Goal: Task Accomplishment & Management: Complete application form

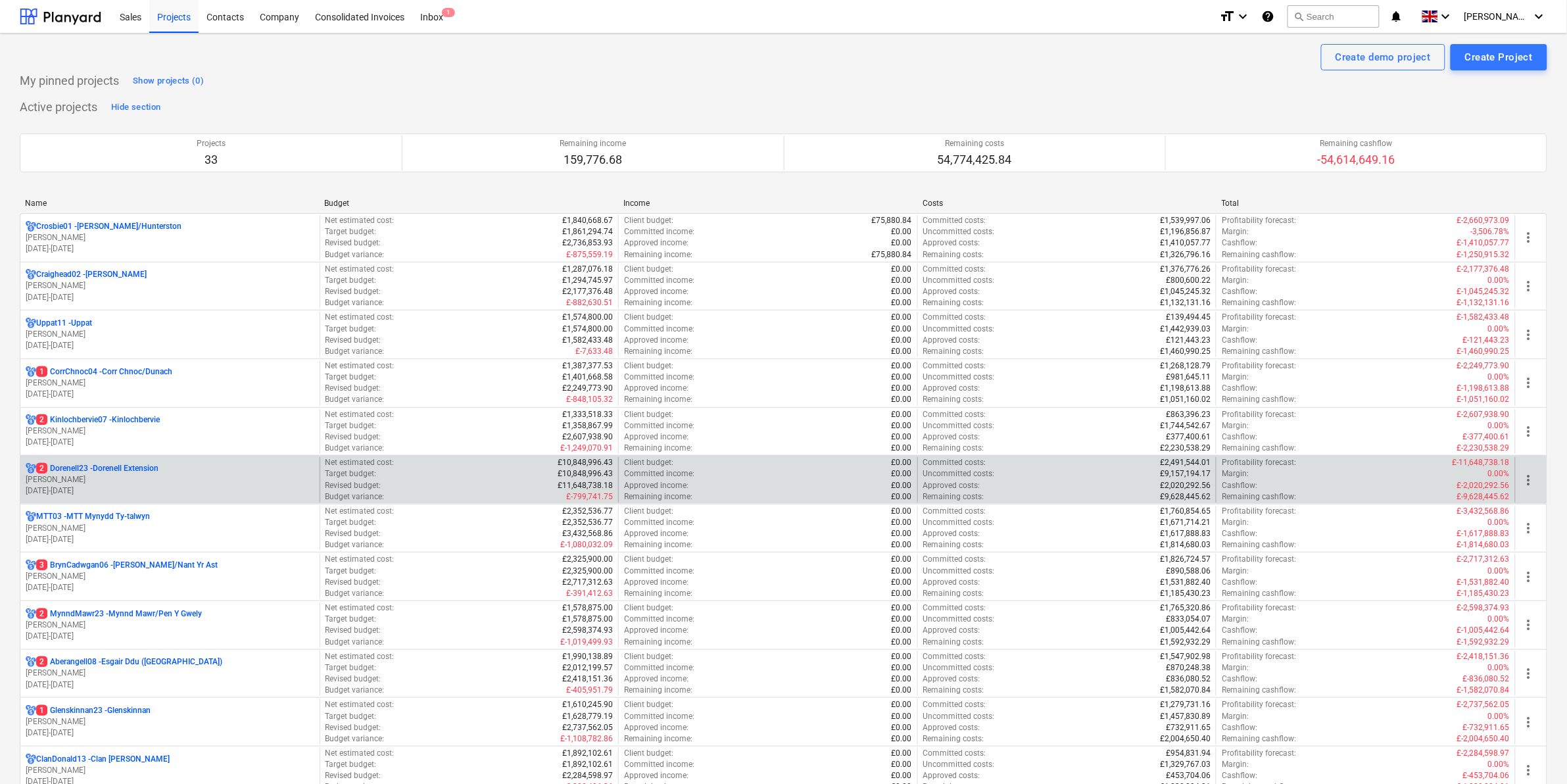
click at [128, 466] on p "2 Dorenell23 - Dorenell Extension" at bounding box center [97, 469] width 122 height 11
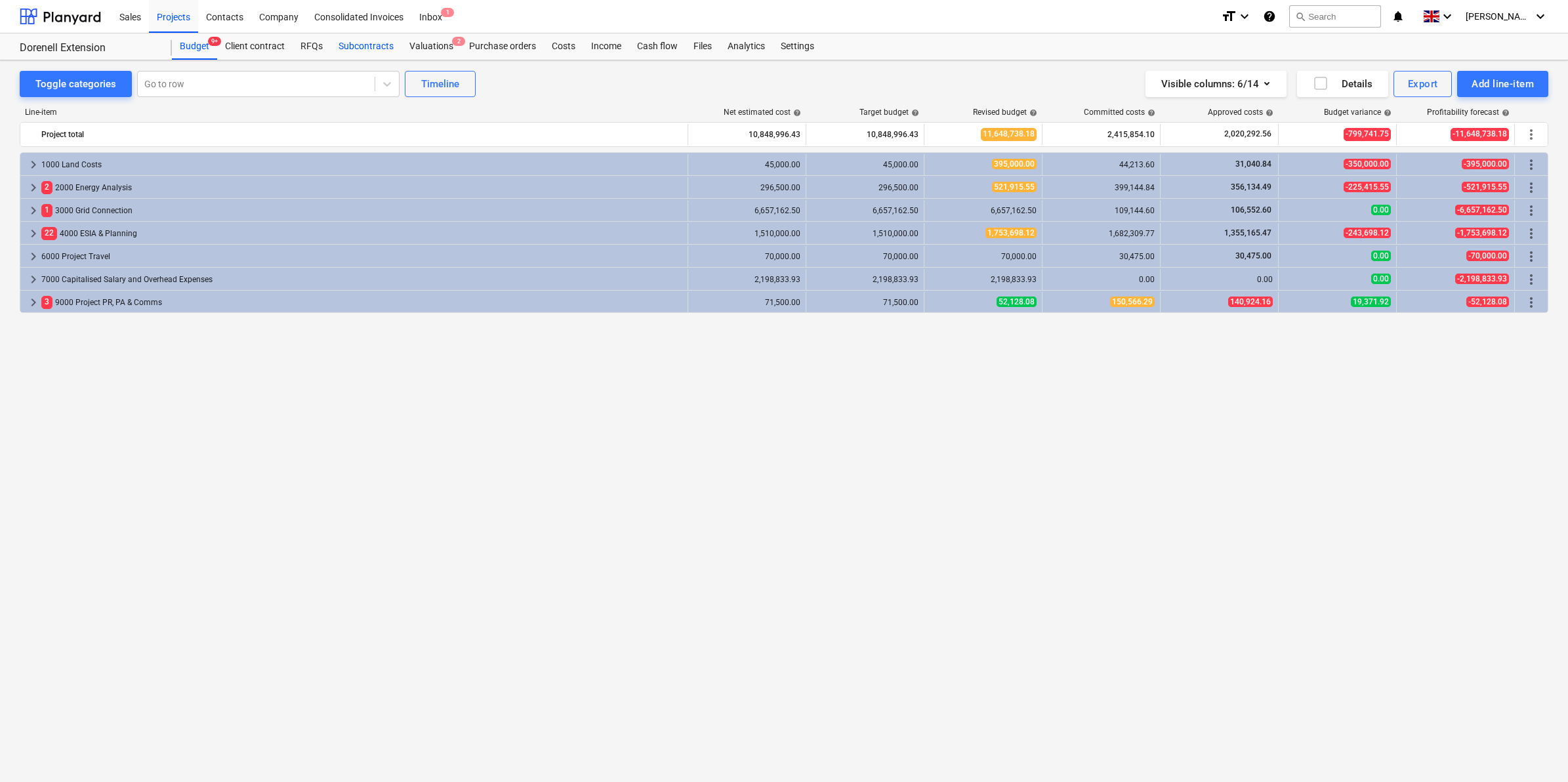
click at [352, 47] on div "Subcontracts" at bounding box center [366, 47] width 71 height 27
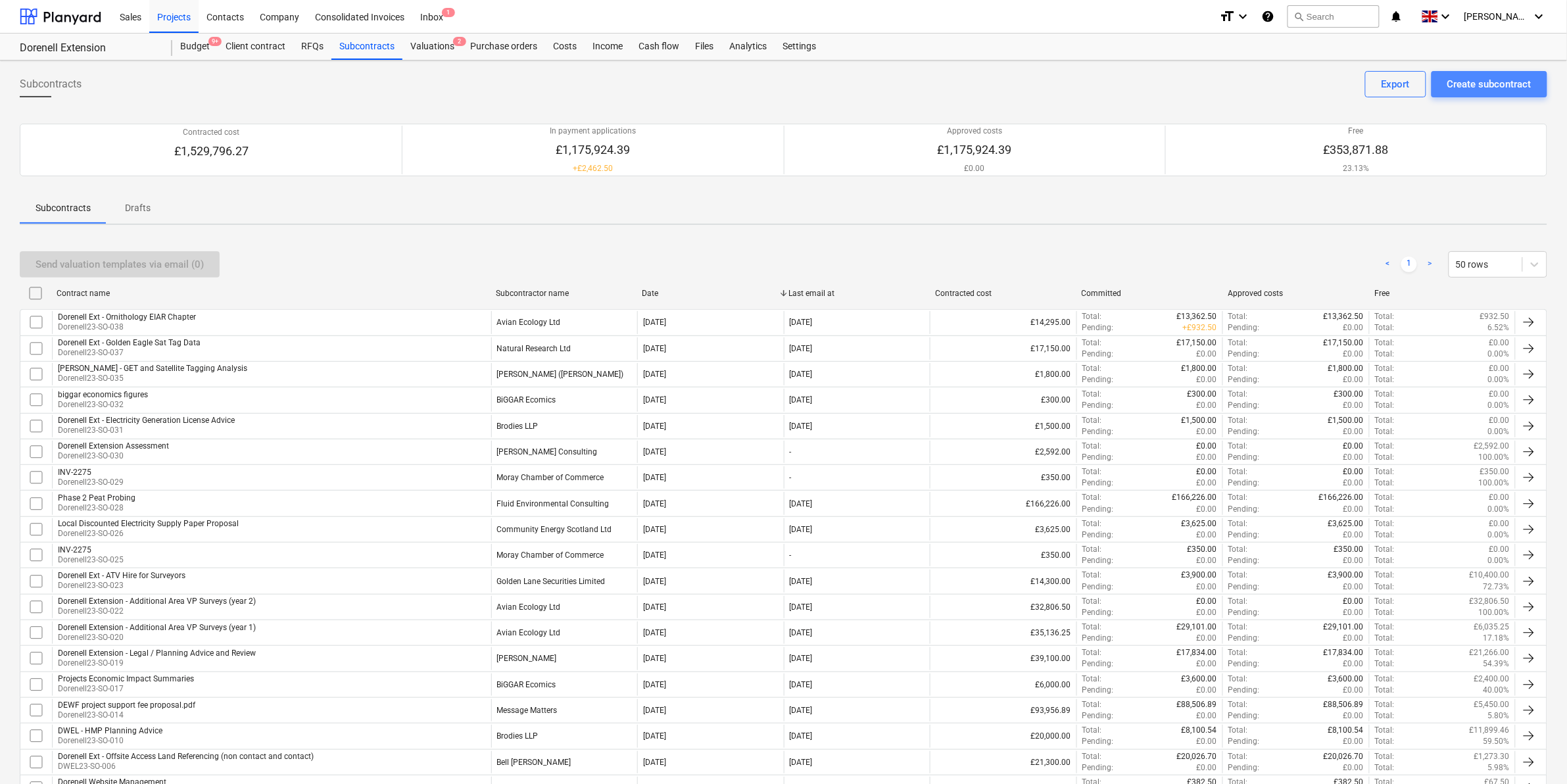
click at [1480, 83] on div "Create subcontract" at bounding box center [1489, 84] width 84 height 17
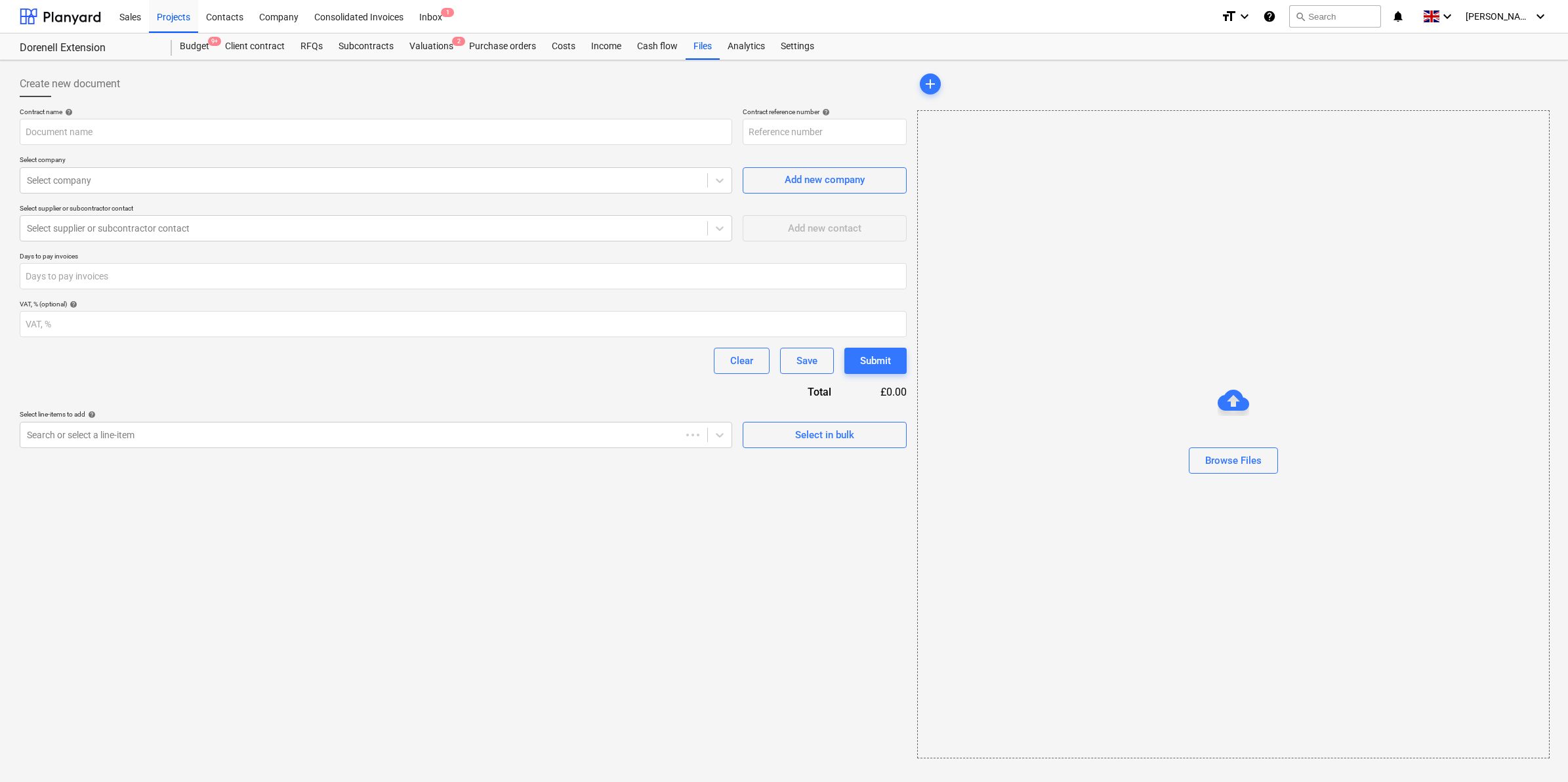
type input "Dorenell23-SO-039"
click at [287, 135] on input "text" at bounding box center [375, 132] width 712 height 27
type input "b"
click at [1230, 476] on div at bounding box center [1233, 479] width 631 height 10
click at [1271, 458] on button "Browse Files" at bounding box center [1234, 460] width 89 height 27
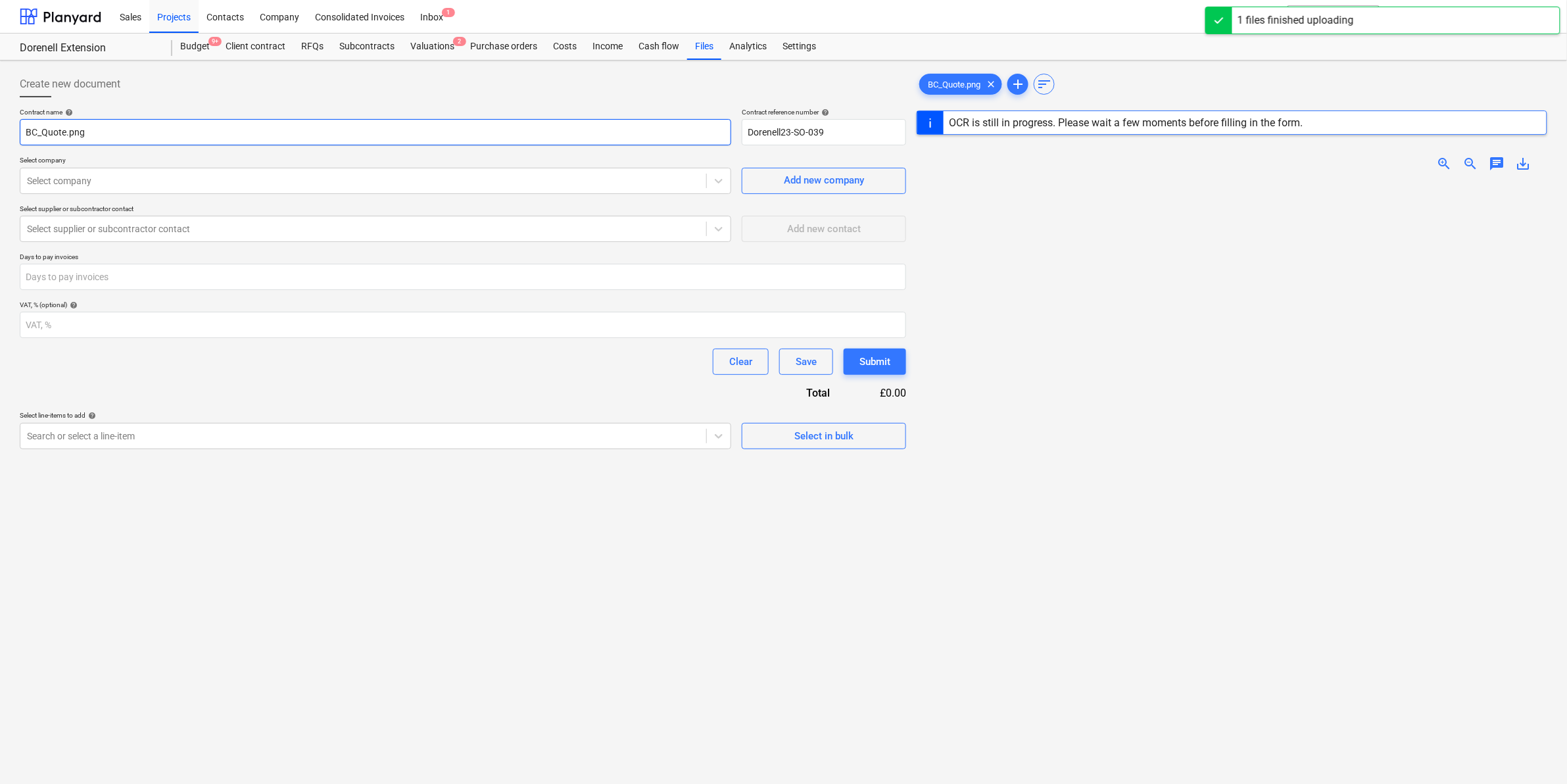
click at [370, 127] on input "BC_Quote.png" at bounding box center [375, 132] width 711 height 27
drag, startPoint x: 370, startPoint y: 127, endPoint x: 10, endPoint y: 115, distance: 360.2
click at [10, 115] on div "Create new document Contract name help BC_Quote.png Contract reference number h…" at bounding box center [784, 499] width 1567 height 879
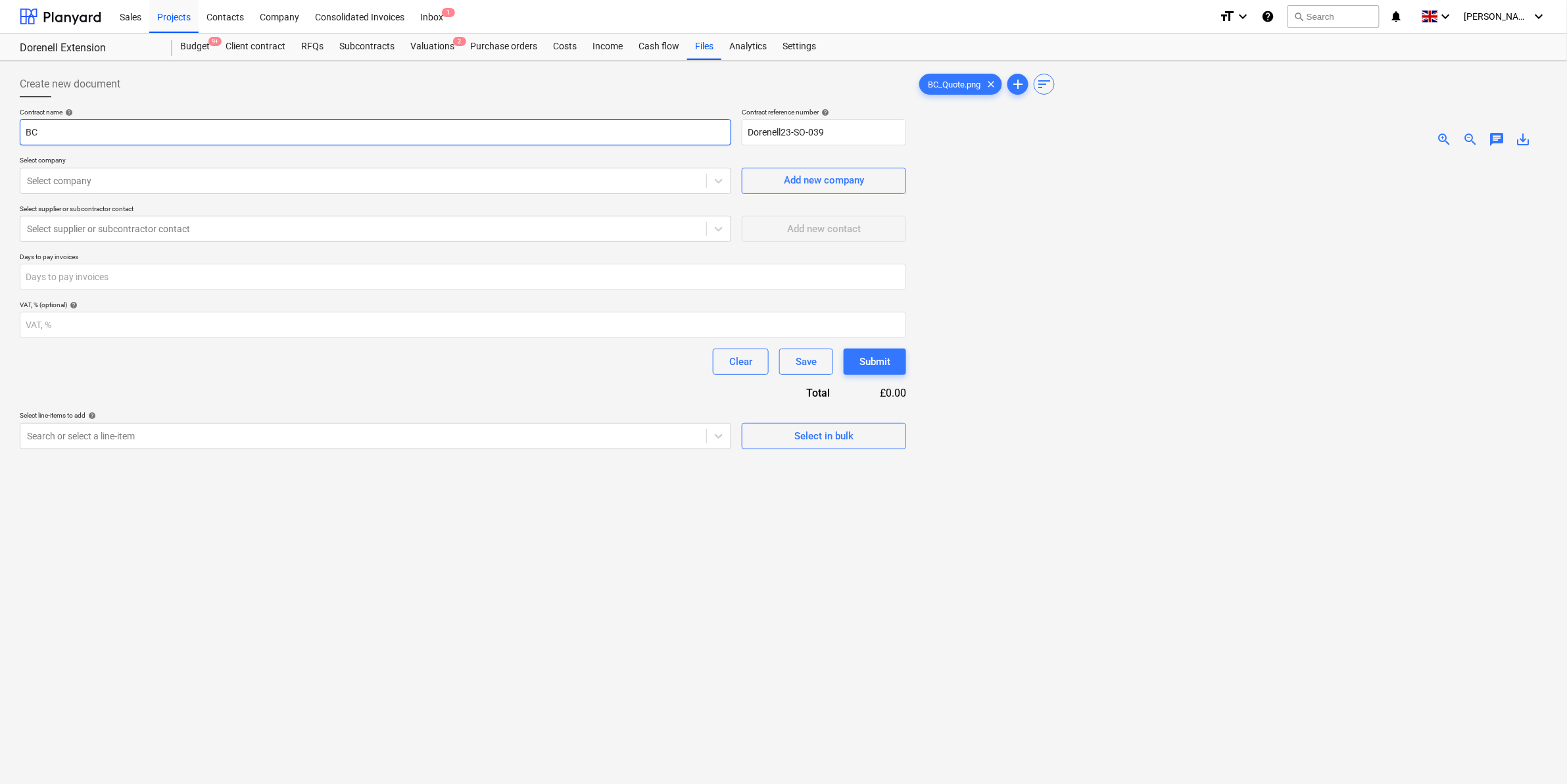
type input "B"
type input "Dorenell_Ext_Tec_Mod_app"
click at [76, 184] on div at bounding box center [364, 180] width 673 height 13
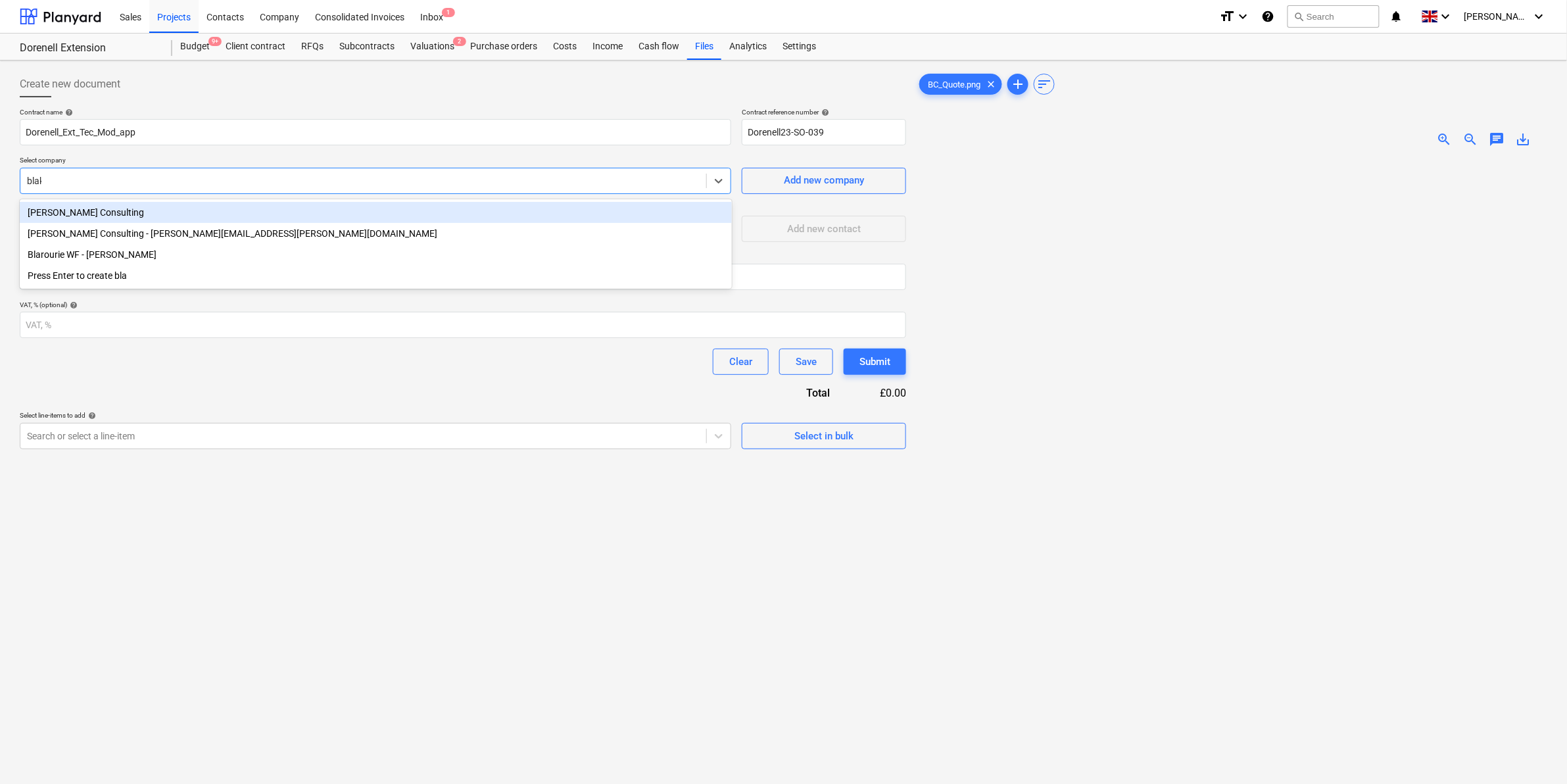
type input "[PERSON_NAME]"
click at [103, 219] on div "[PERSON_NAME] Consulting" at bounding box center [376, 213] width 712 height 21
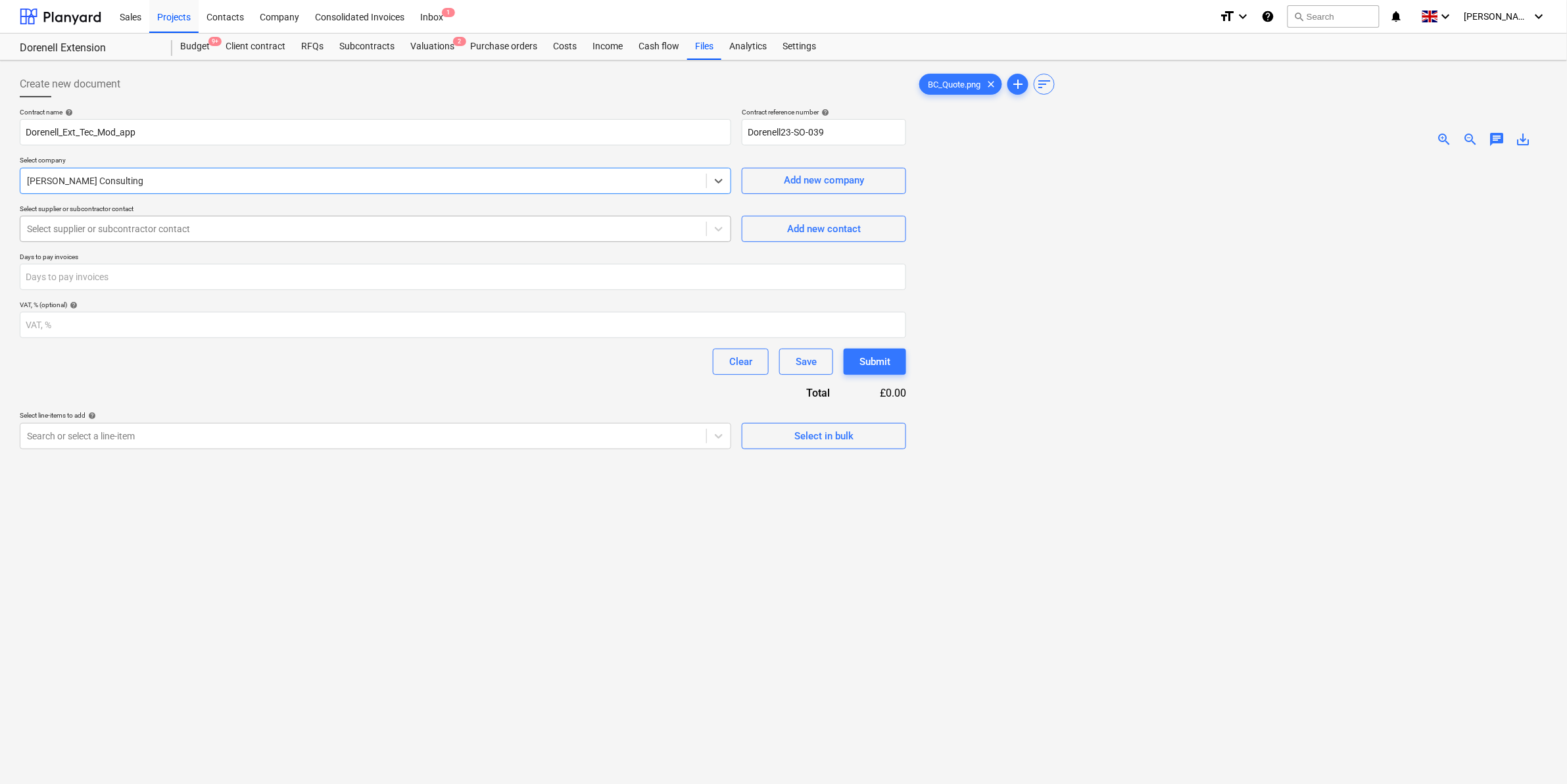
click at [140, 234] on div at bounding box center [364, 229] width 673 height 13
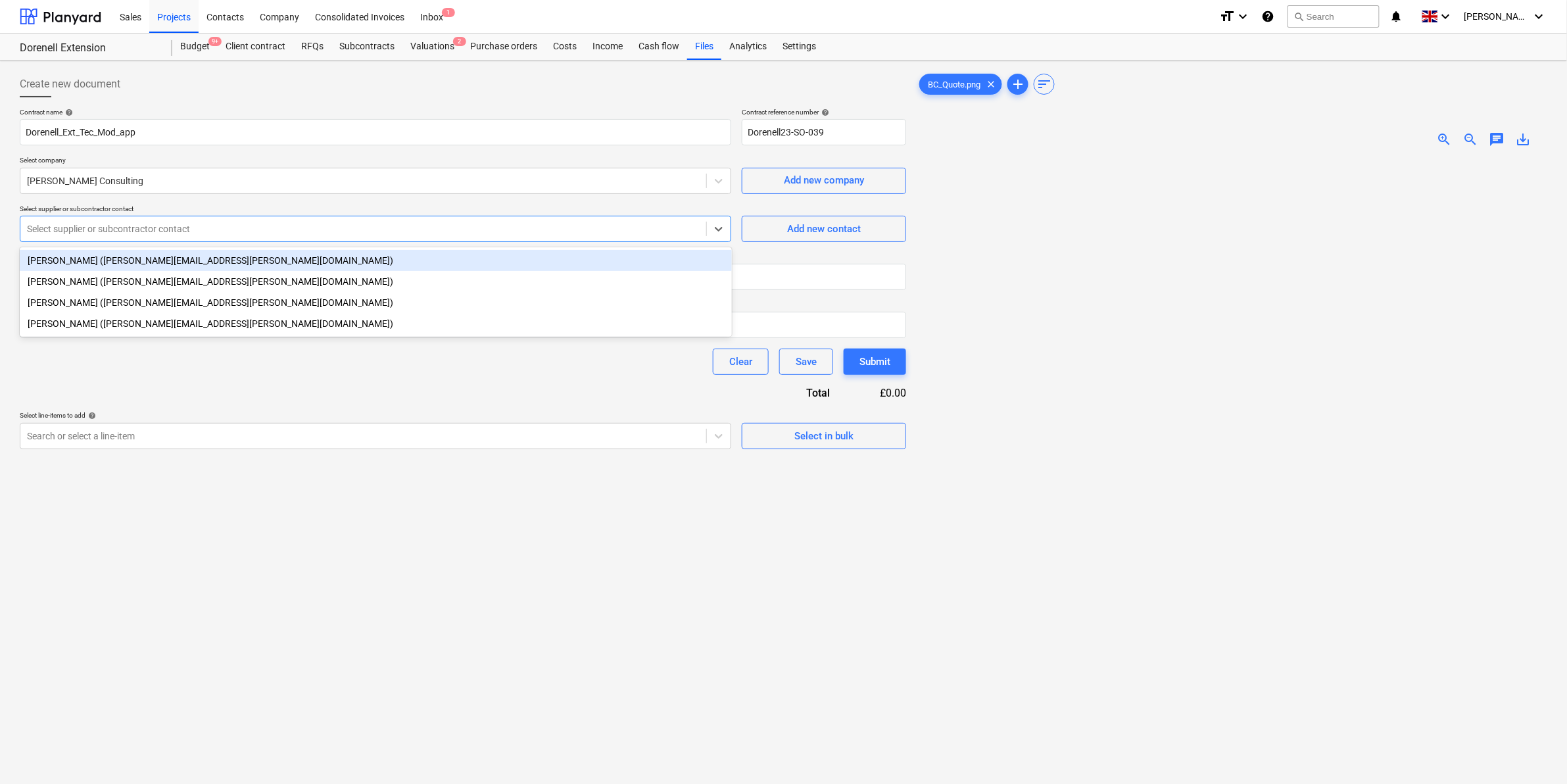
click at [159, 257] on div "[PERSON_NAME] ([PERSON_NAME][EMAIL_ADDRESS][PERSON_NAME][DOMAIN_NAME])" at bounding box center [376, 260] width 712 height 21
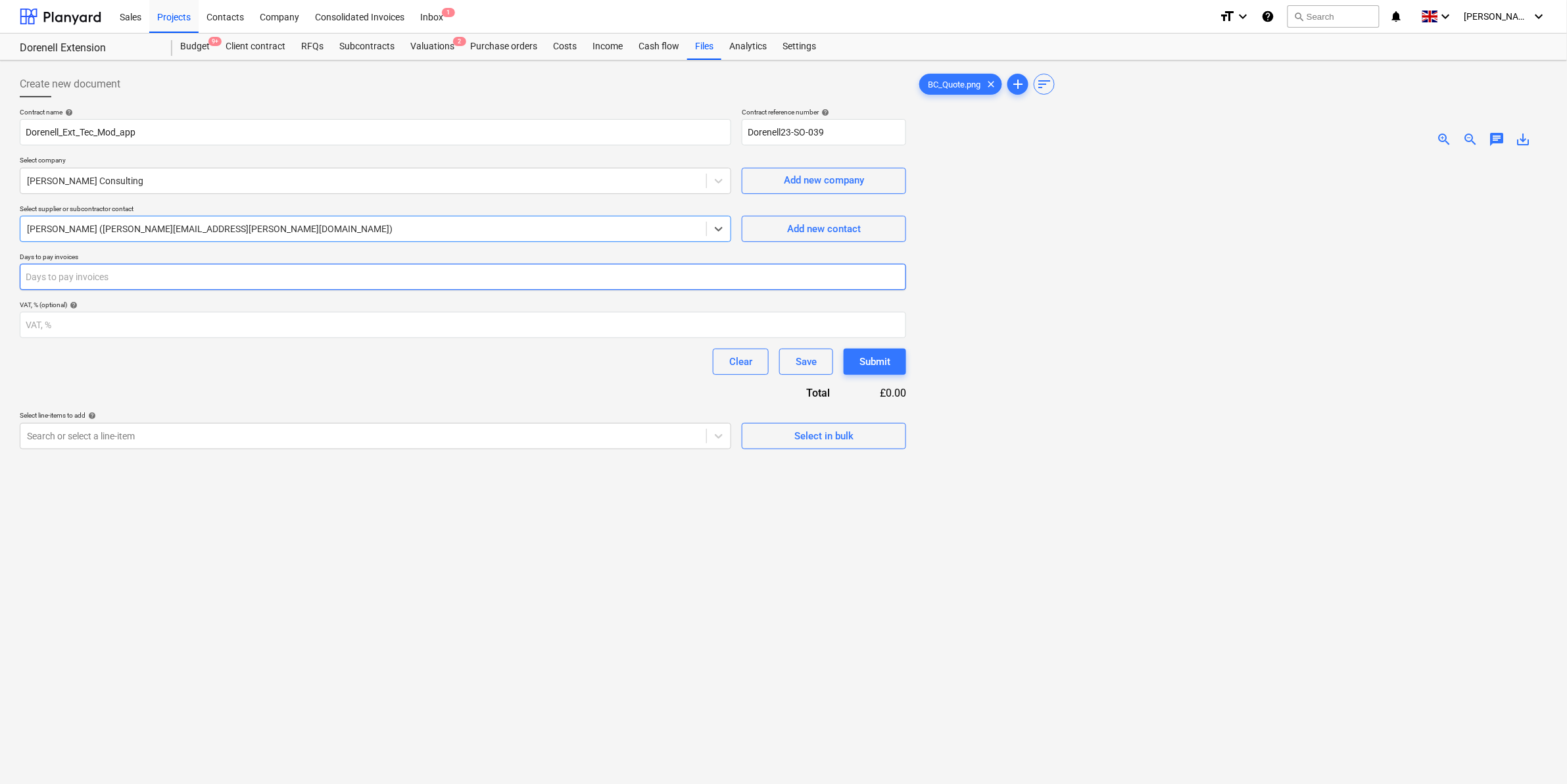
click at [127, 280] on input "number" at bounding box center [462, 277] width 886 height 27
type input "30"
click at [260, 360] on div "Clear Save Submit" at bounding box center [462, 362] width 886 height 27
click at [358, 435] on div at bounding box center [364, 436] width 673 height 13
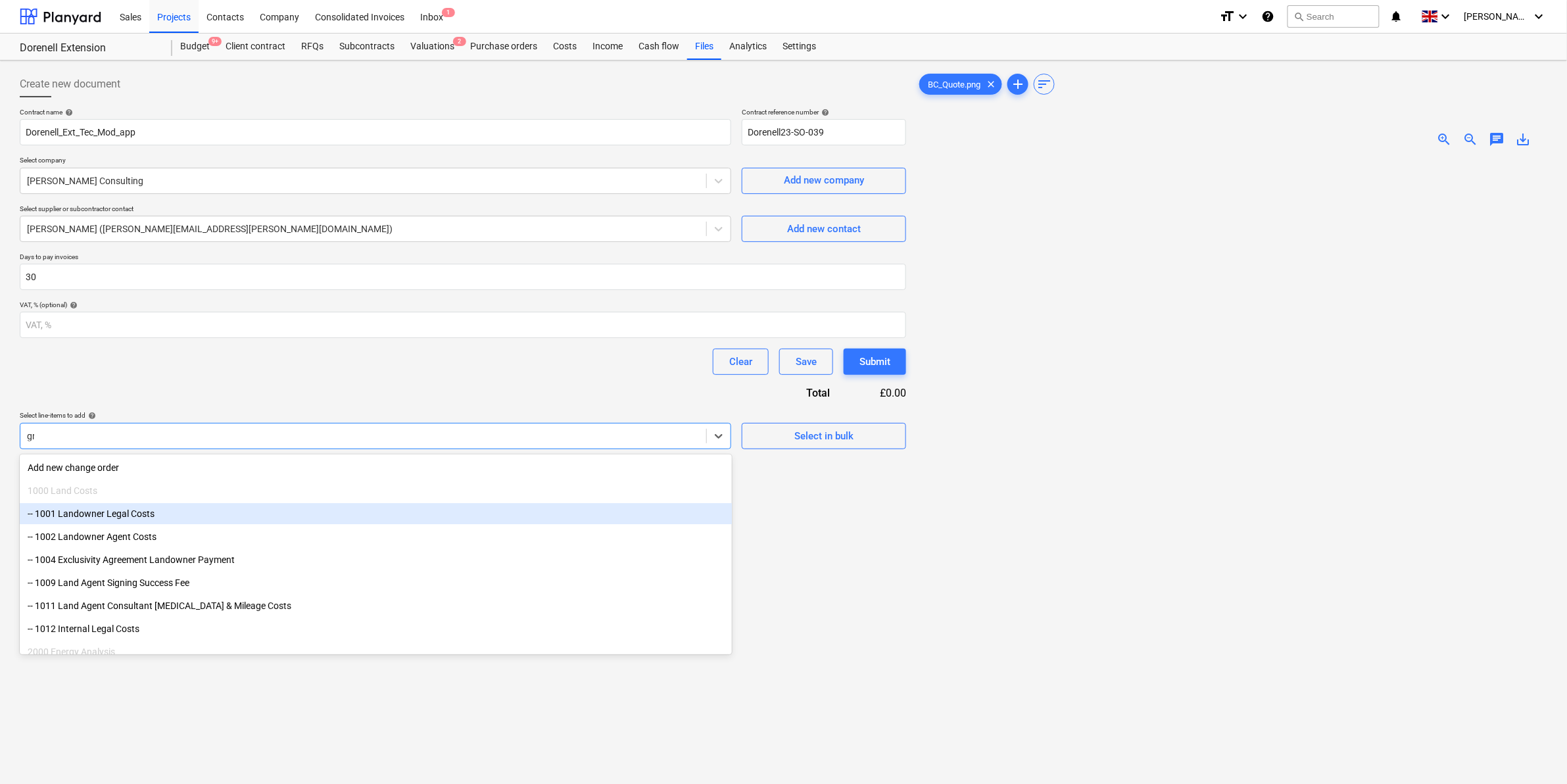
type input "gri"
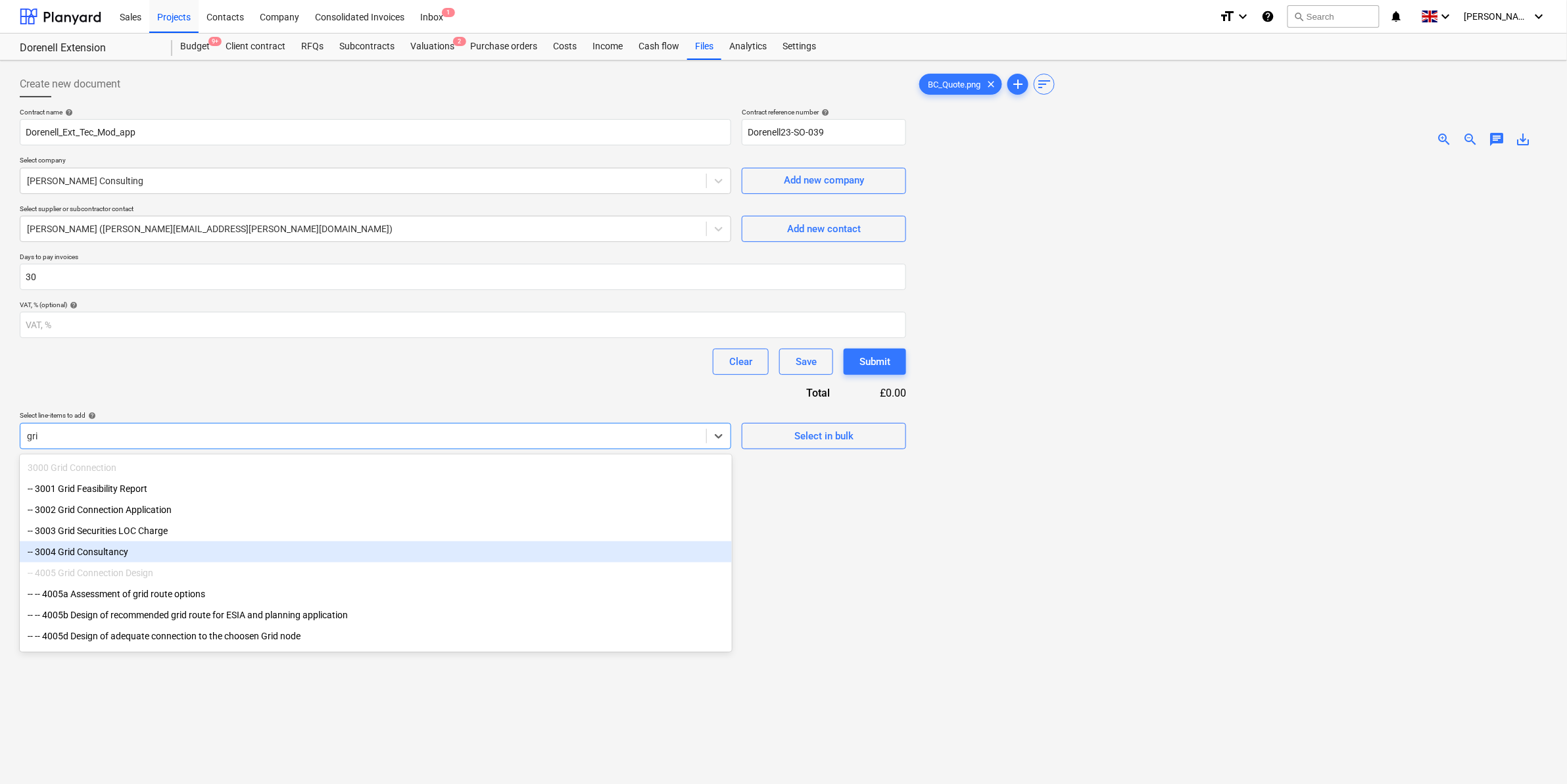
click at [201, 560] on div "-- 3004 Grid Consultancy" at bounding box center [376, 552] width 712 height 21
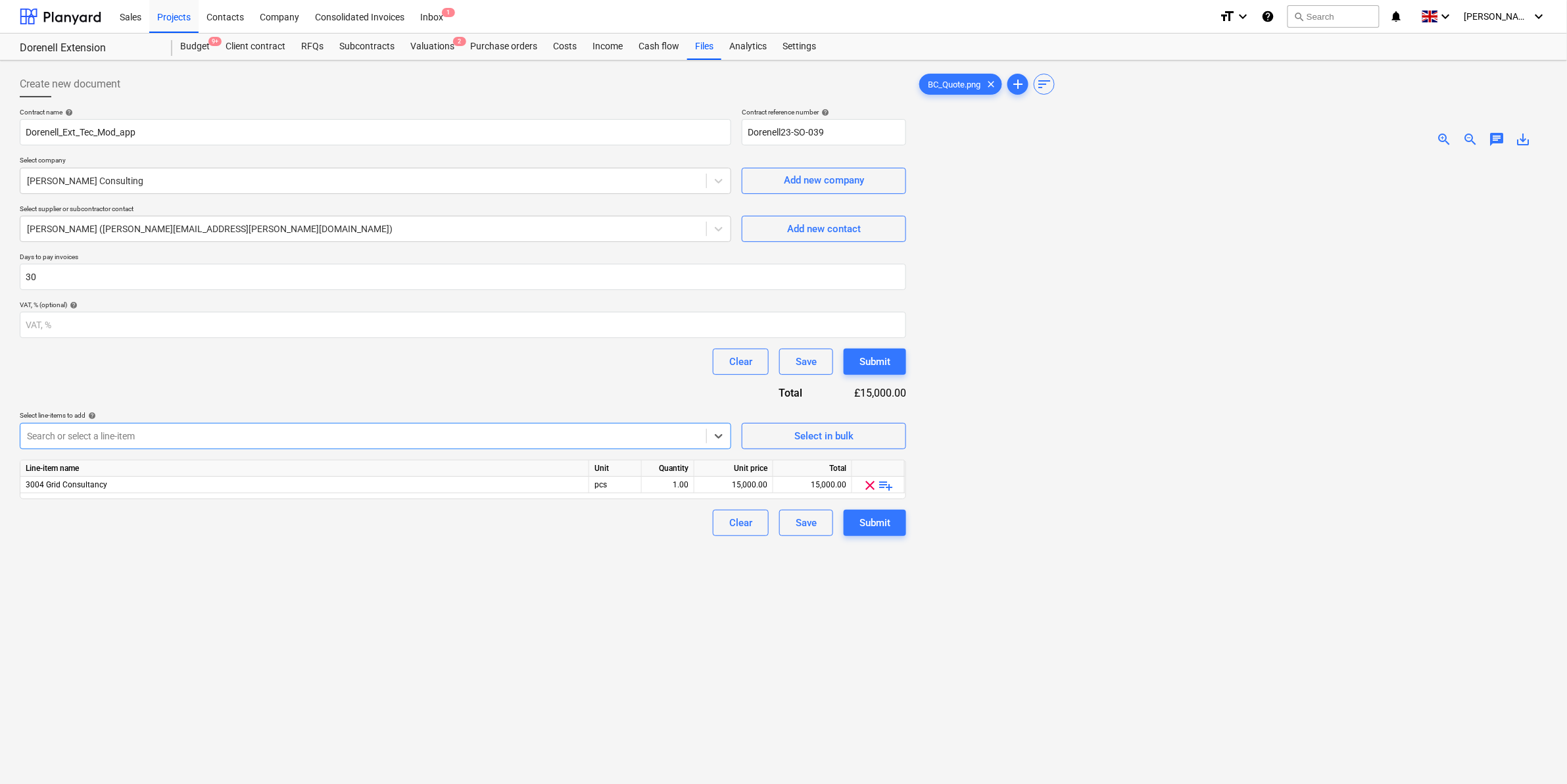
click at [346, 573] on div "Create new document Contract name help [PERSON_NAME] Contract reference number …" at bounding box center [463, 487] width 897 height 844
click at [882, 527] on div "Submit" at bounding box center [875, 522] width 31 height 17
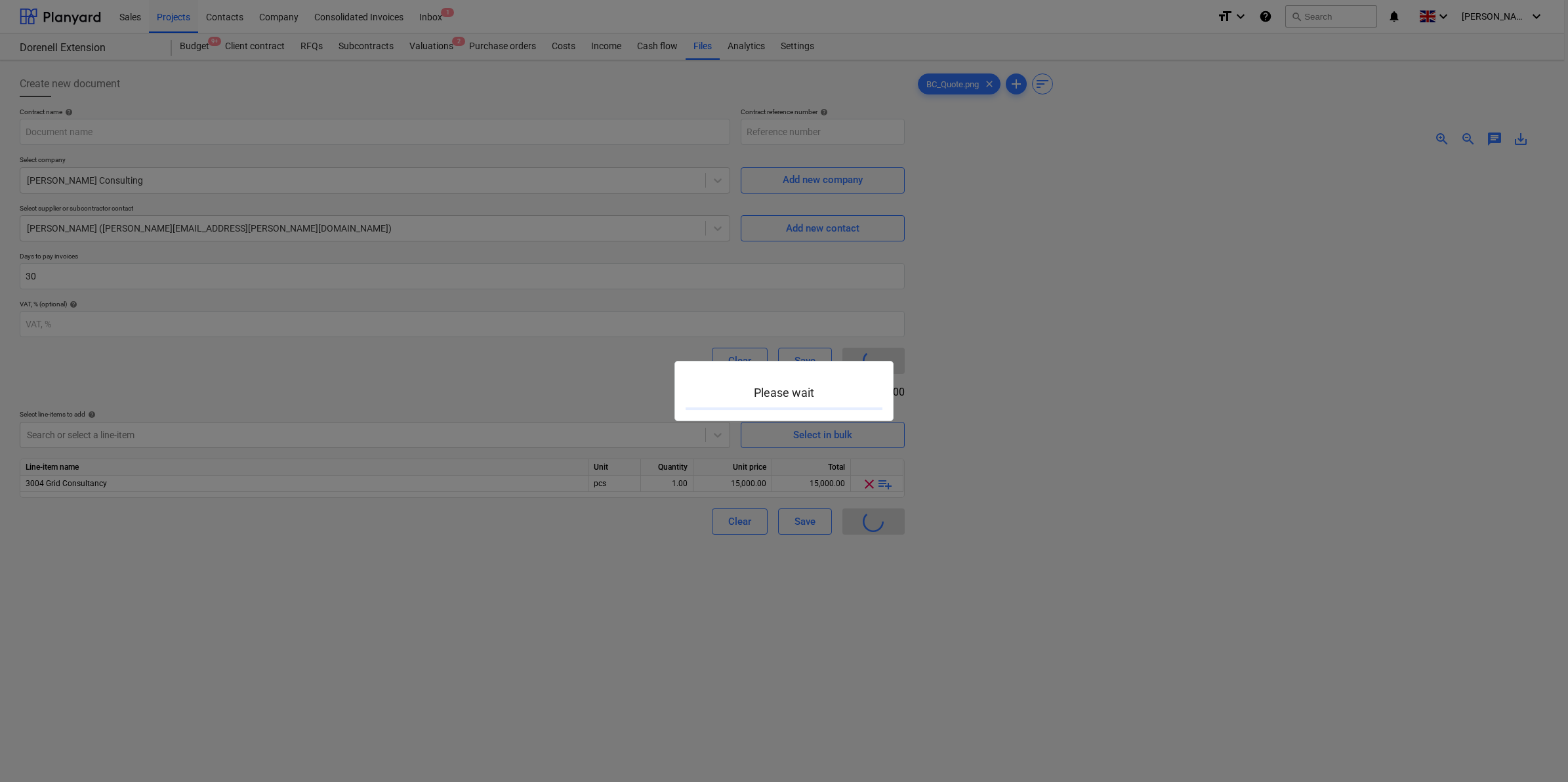
type input "Dorenell23-SO-039"
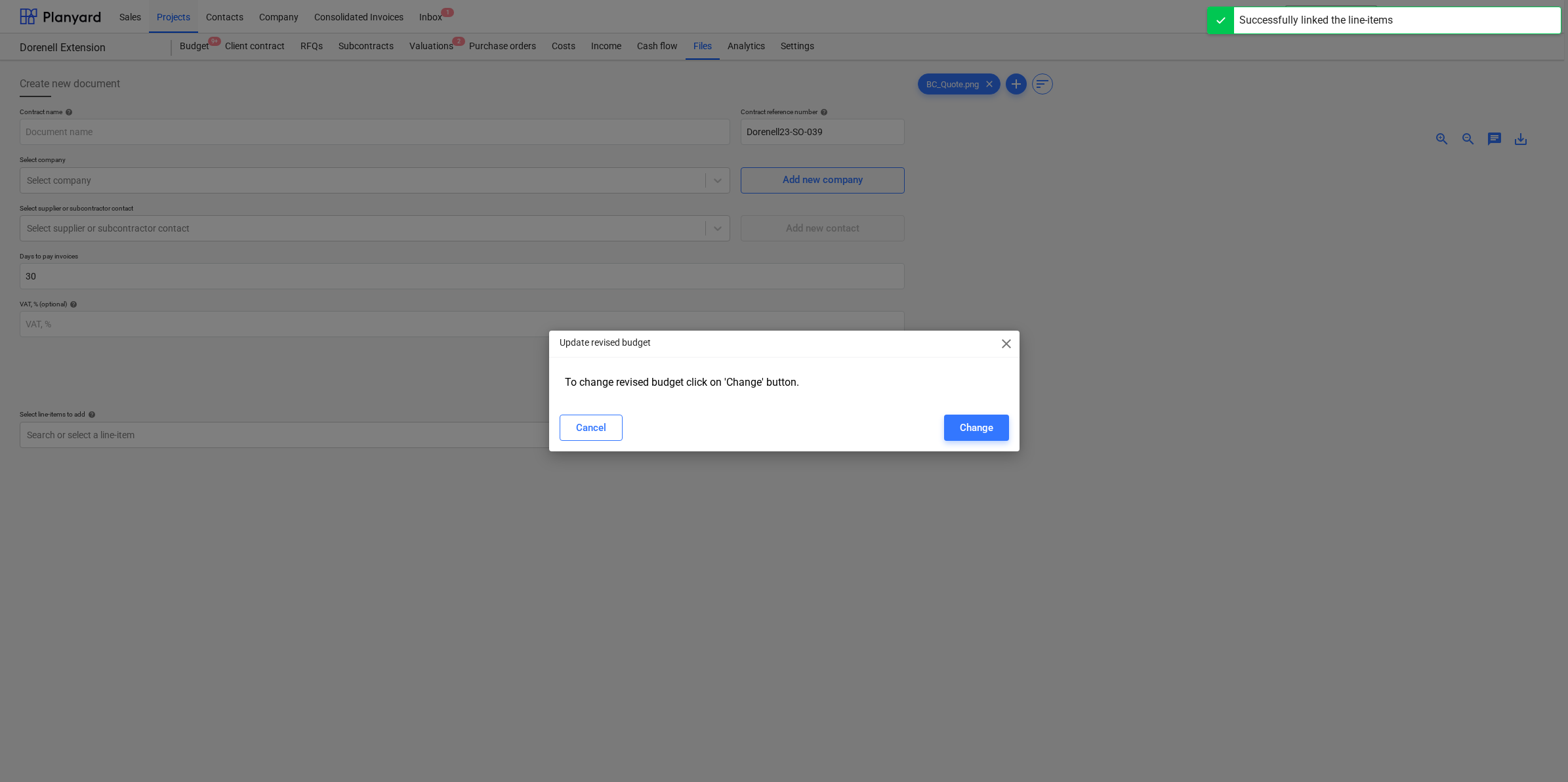
click at [1010, 343] on span "close" at bounding box center [1006, 343] width 16 height 16
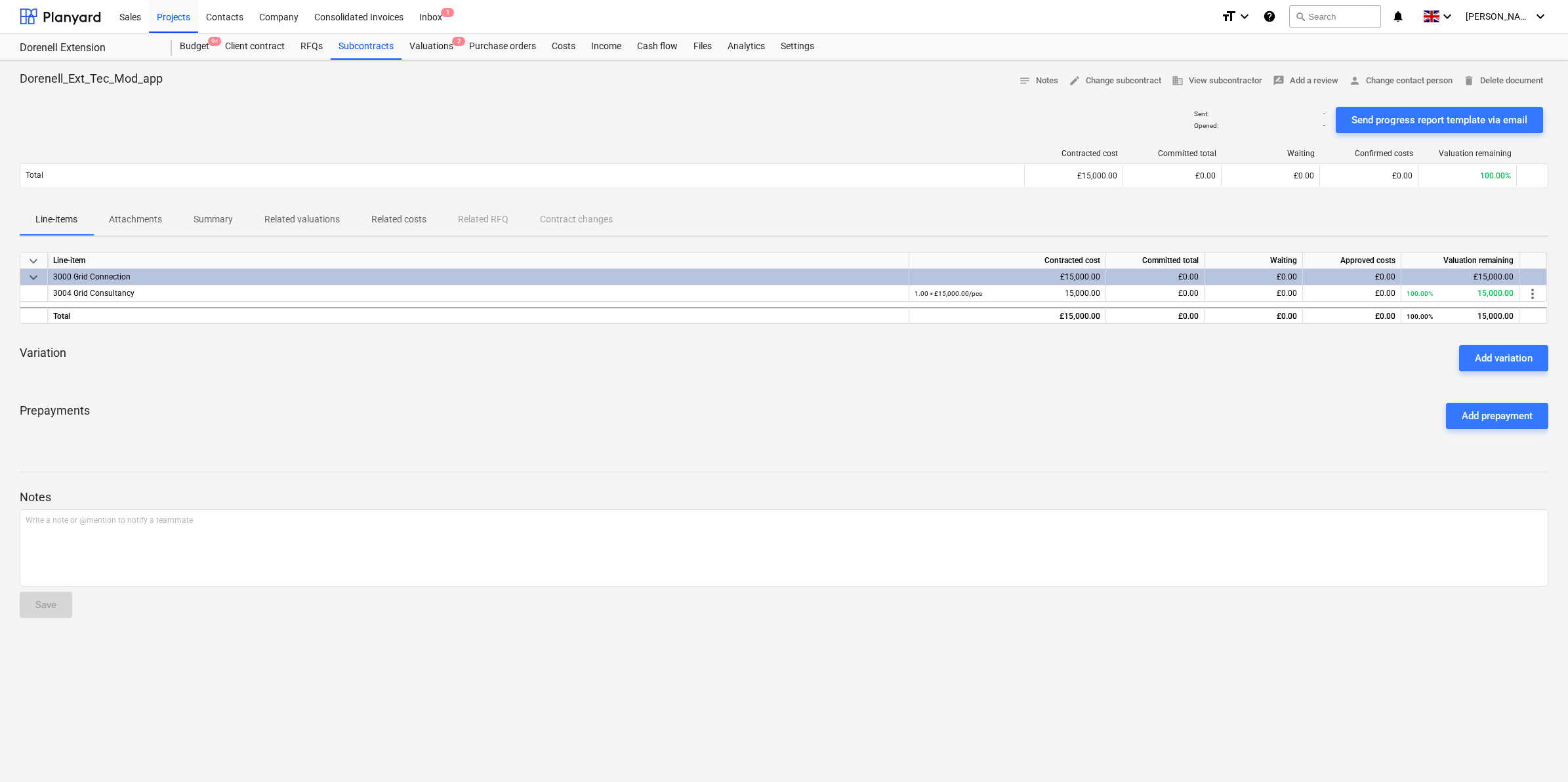
click at [233, 216] on span "Summary" at bounding box center [214, 219] width 71 height 22
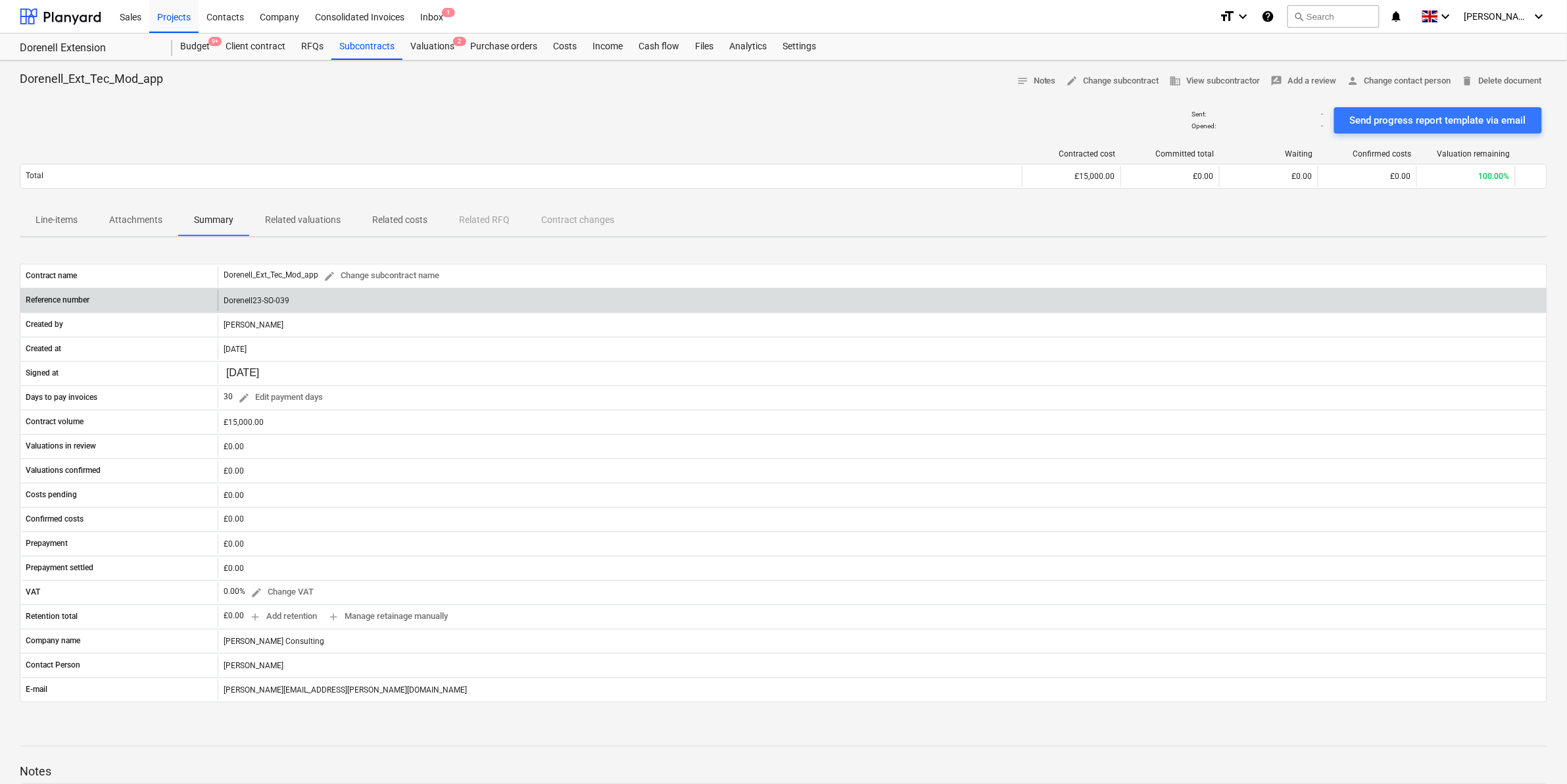
click at [284, 301] on div "Dorenell23-SO-039" at bounding box center [882, 301] width 1329 height 21
drag, startPoint x: 291, startPoint y: 301, endPoint x: 213, endPoint y: 299, distance: 78.0
click at [213, 299] on div "Reference number Dorenell23-SO-039" at bounding box center [784, 301] width 1526 height 21
copy div "Dorenell23-SO-039"
